Goal: Information Seeking & Learning: Learn about a topic

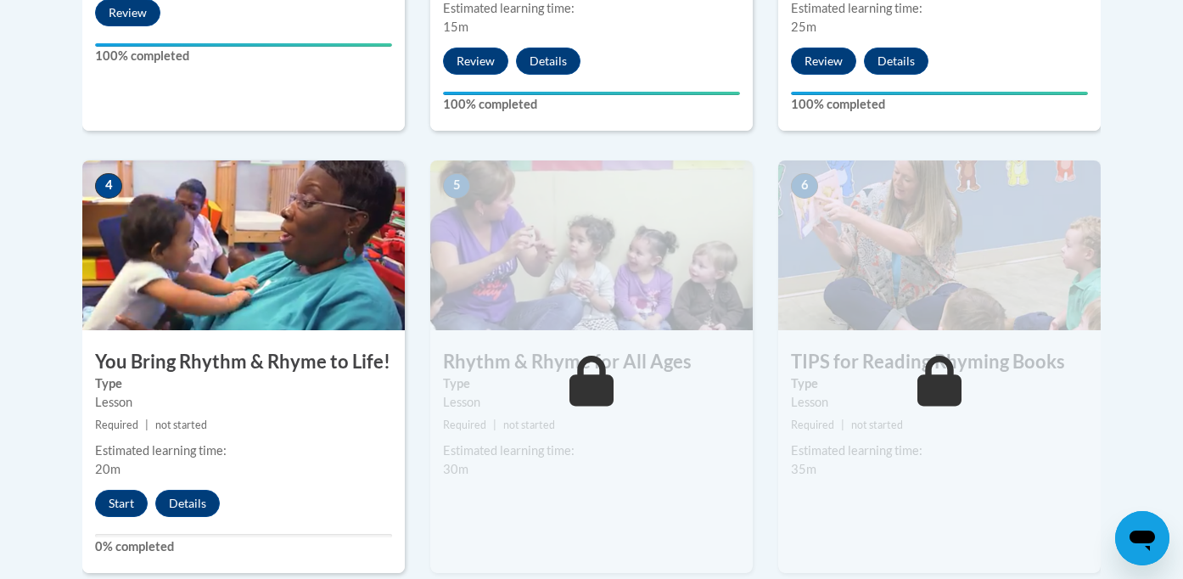
scroll to position [955, 0]
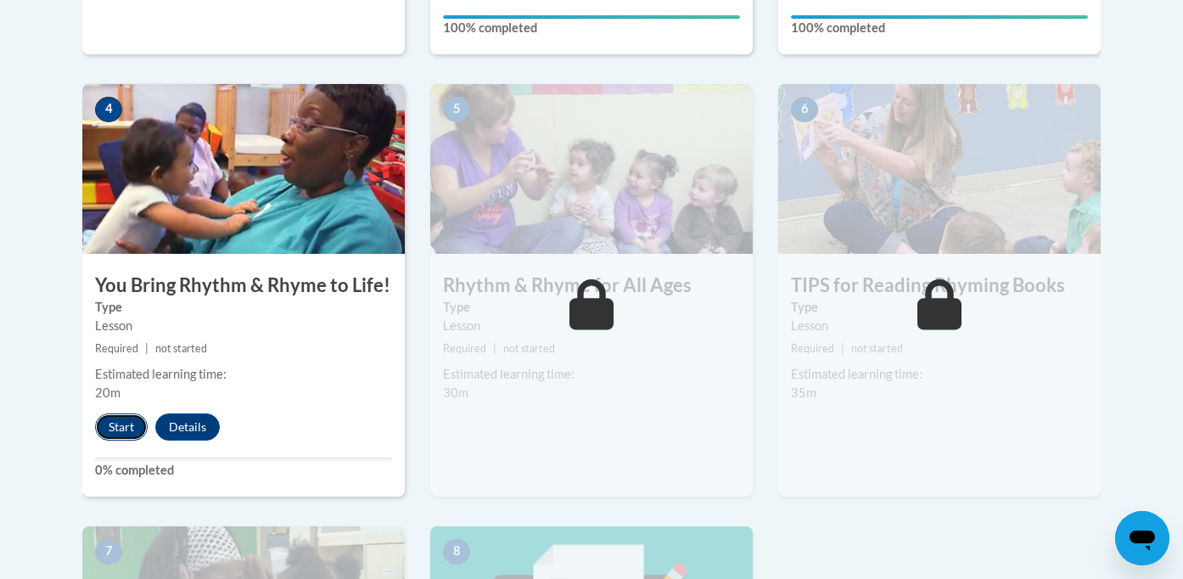
click at [124, 431] on button "Start" at bounding box center [121, 426] width 53 height 27
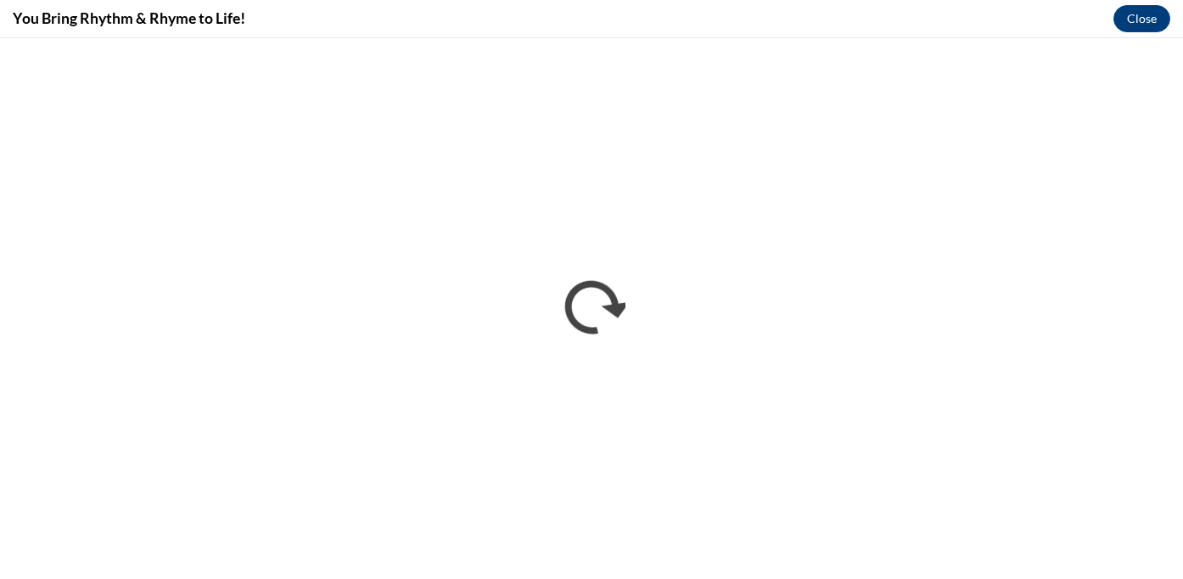
scroll to position [0, 0]
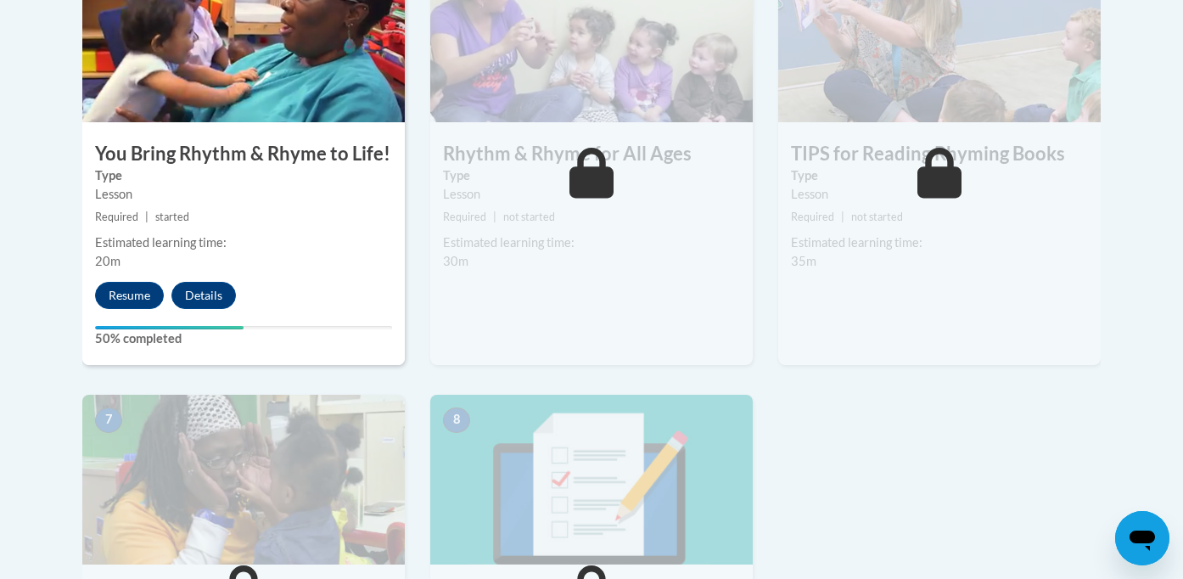
scroll to position [1083, 0]
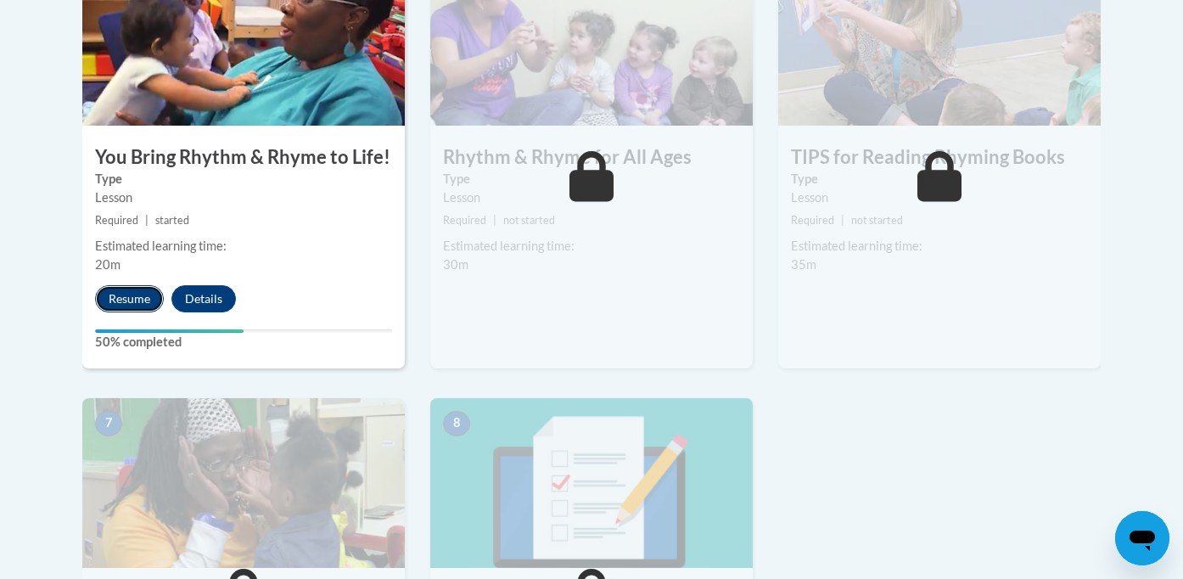
click at [121, 293] on button "Resume" at bounding box center [129, 298] width 69 height 27
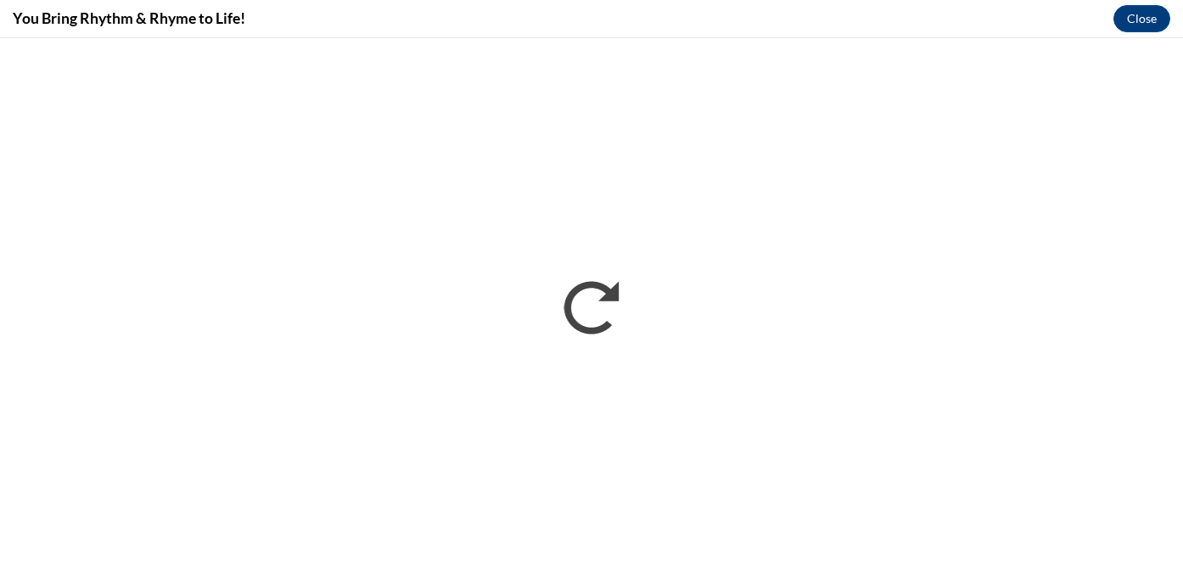
scroll to position [0, 0]
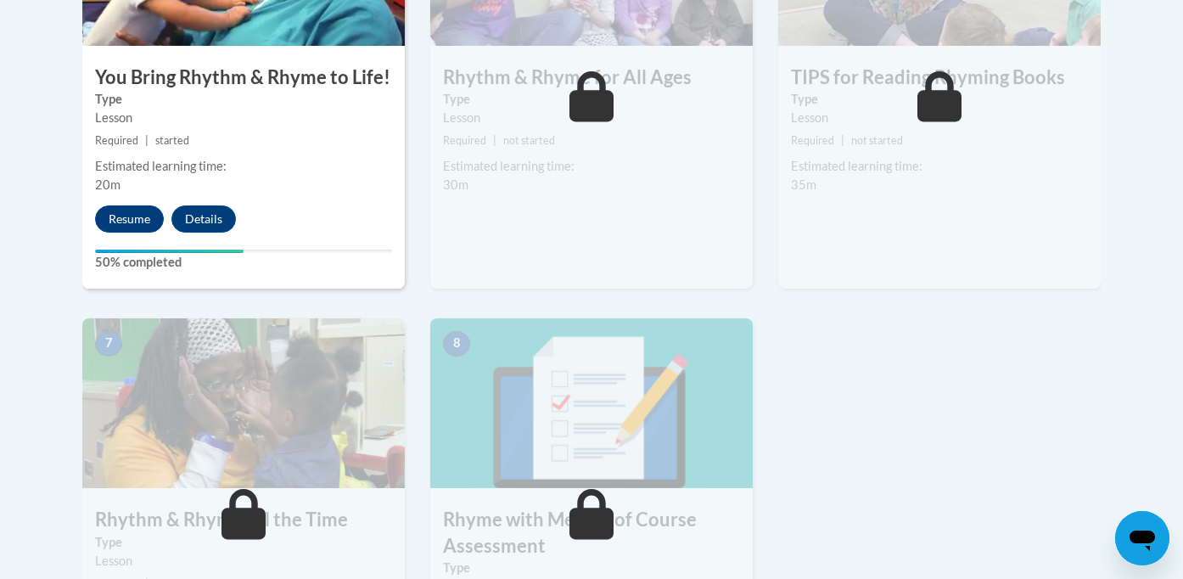
scroll to position [1170, 0]
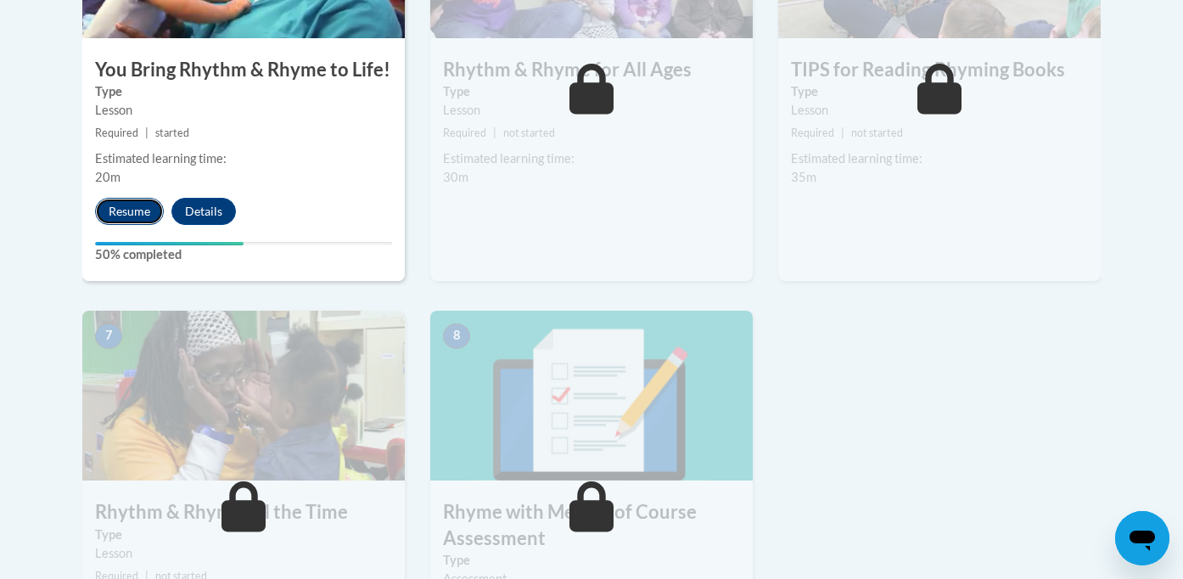
click at [138, 207] on button "Resume" at bounding box center [129, 211] width 69 height 27
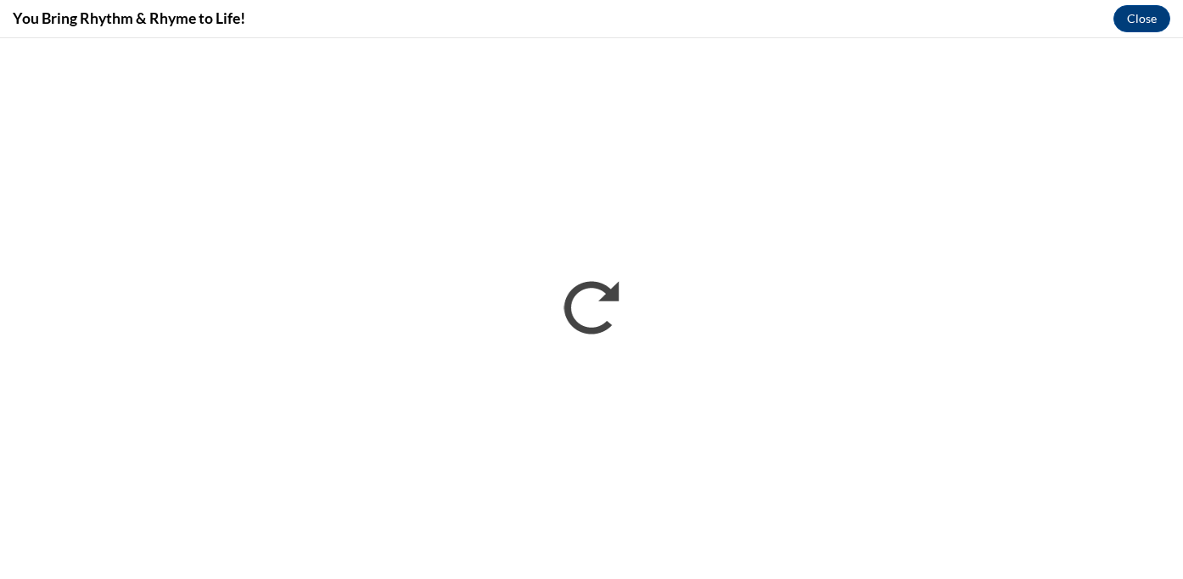
scroll to position [0, 0]
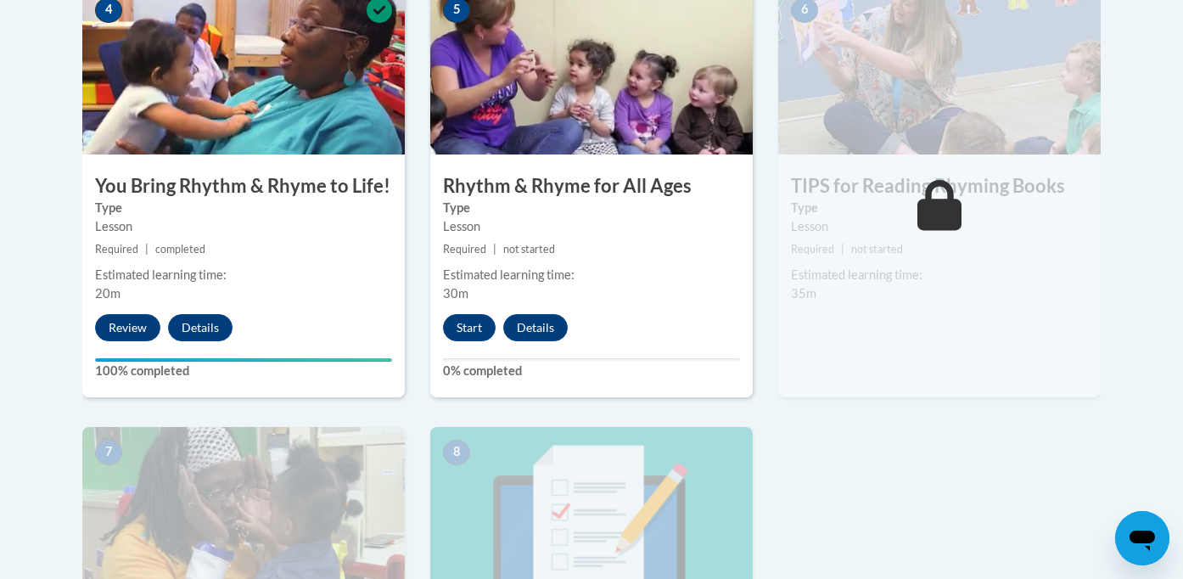
scroll to position [1056, 0]
